Goal: Find specific page/section: Find specific page/section

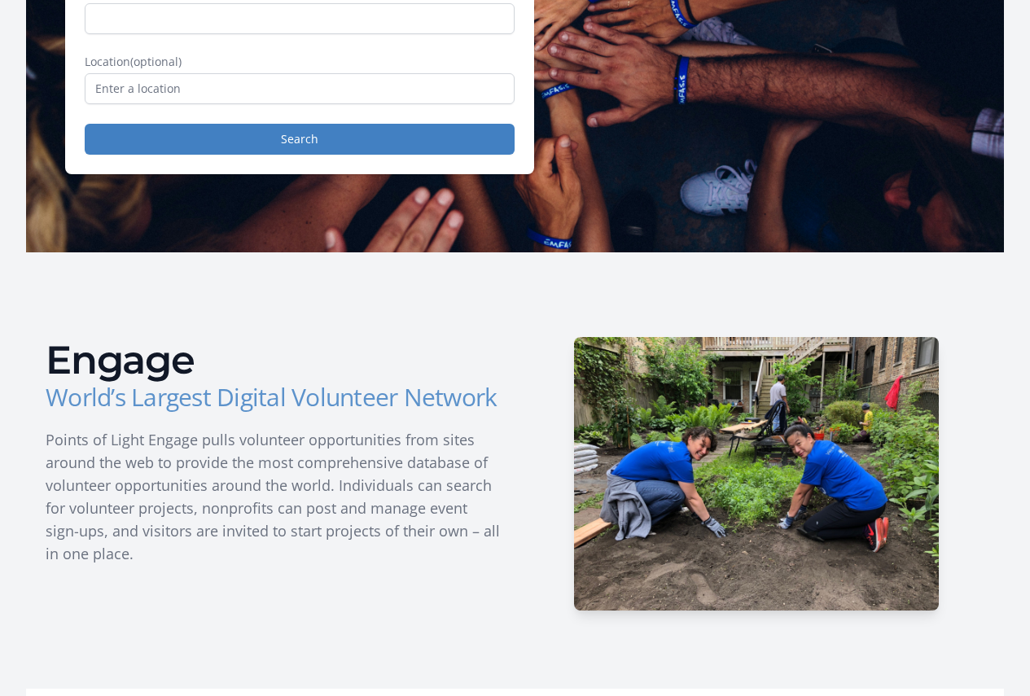
scroll to position [244, 0]
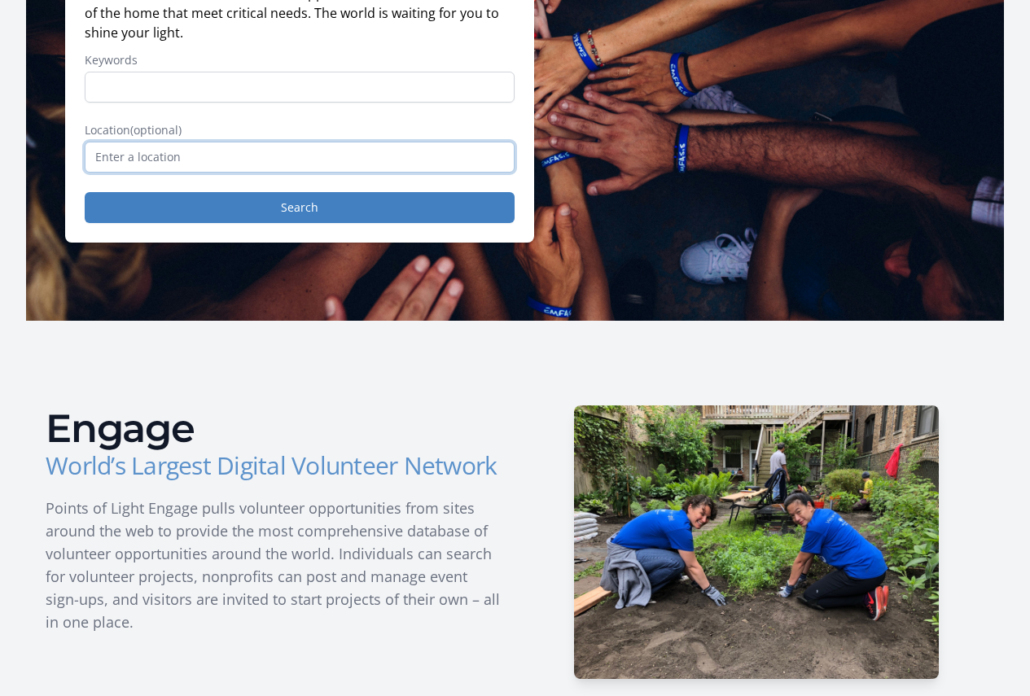
click at [369, 157] on input "text" at bounding box center [300, 157] width 430 height 31
click at [194, 157] on input "text" at bounding box center [300, 157] width 430 height 31
type input "9"
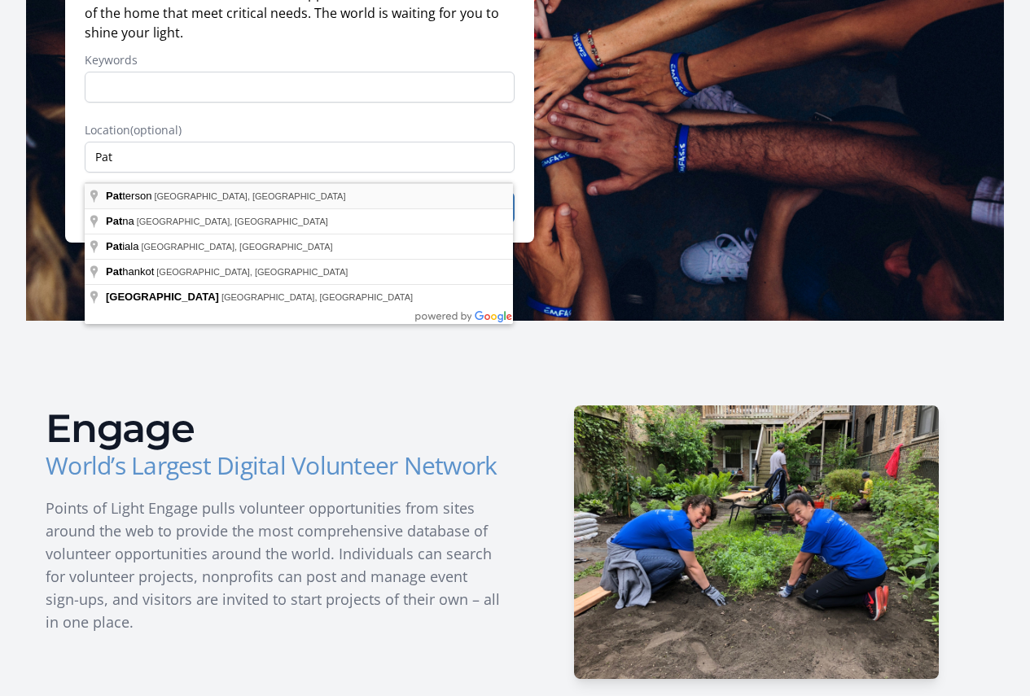
type input "Patterson, CA, USA"
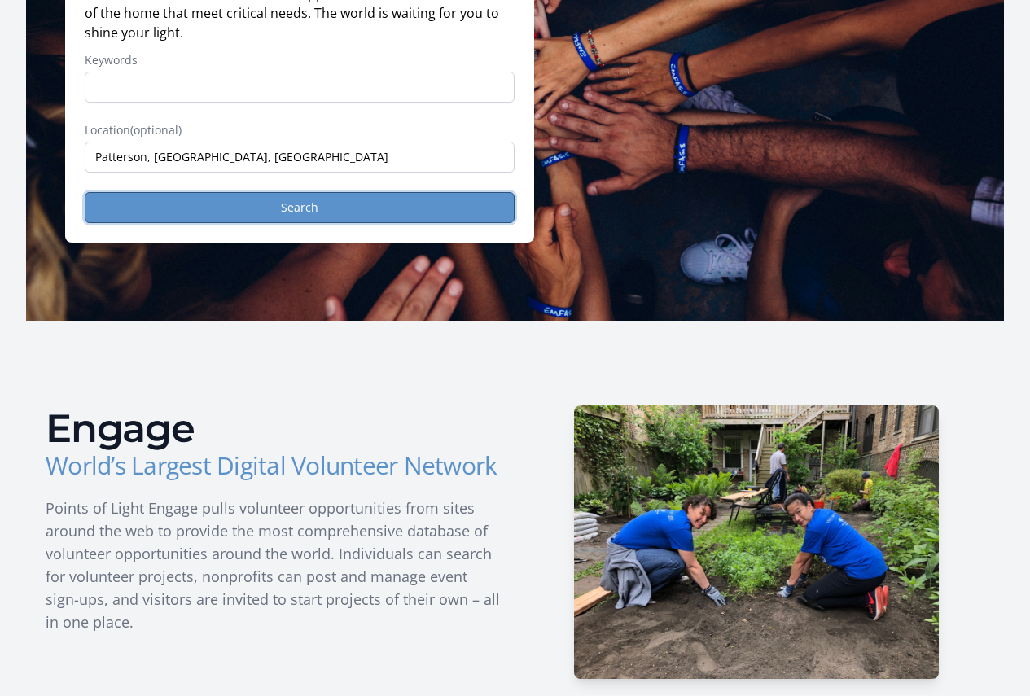
click at [381, 207] on button "Search" at bounding box center [300, 207] width 430 height 31
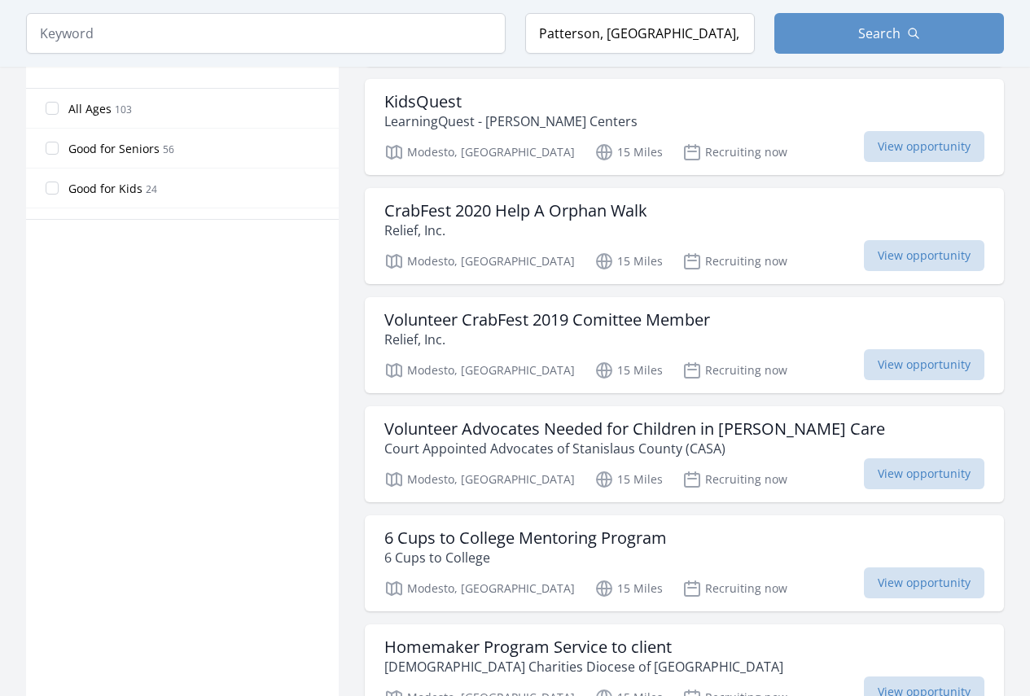
scroll to position [977, 0]
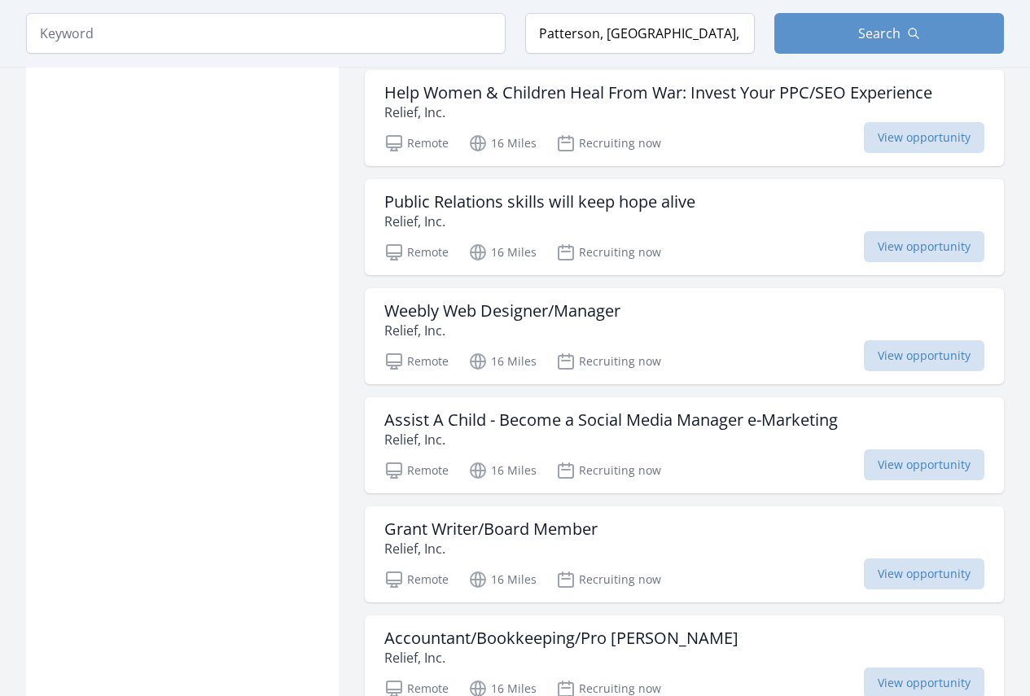
scroll to position [2674, 0]
